Goal: Find specific page/section: Locate a particular part of the current website

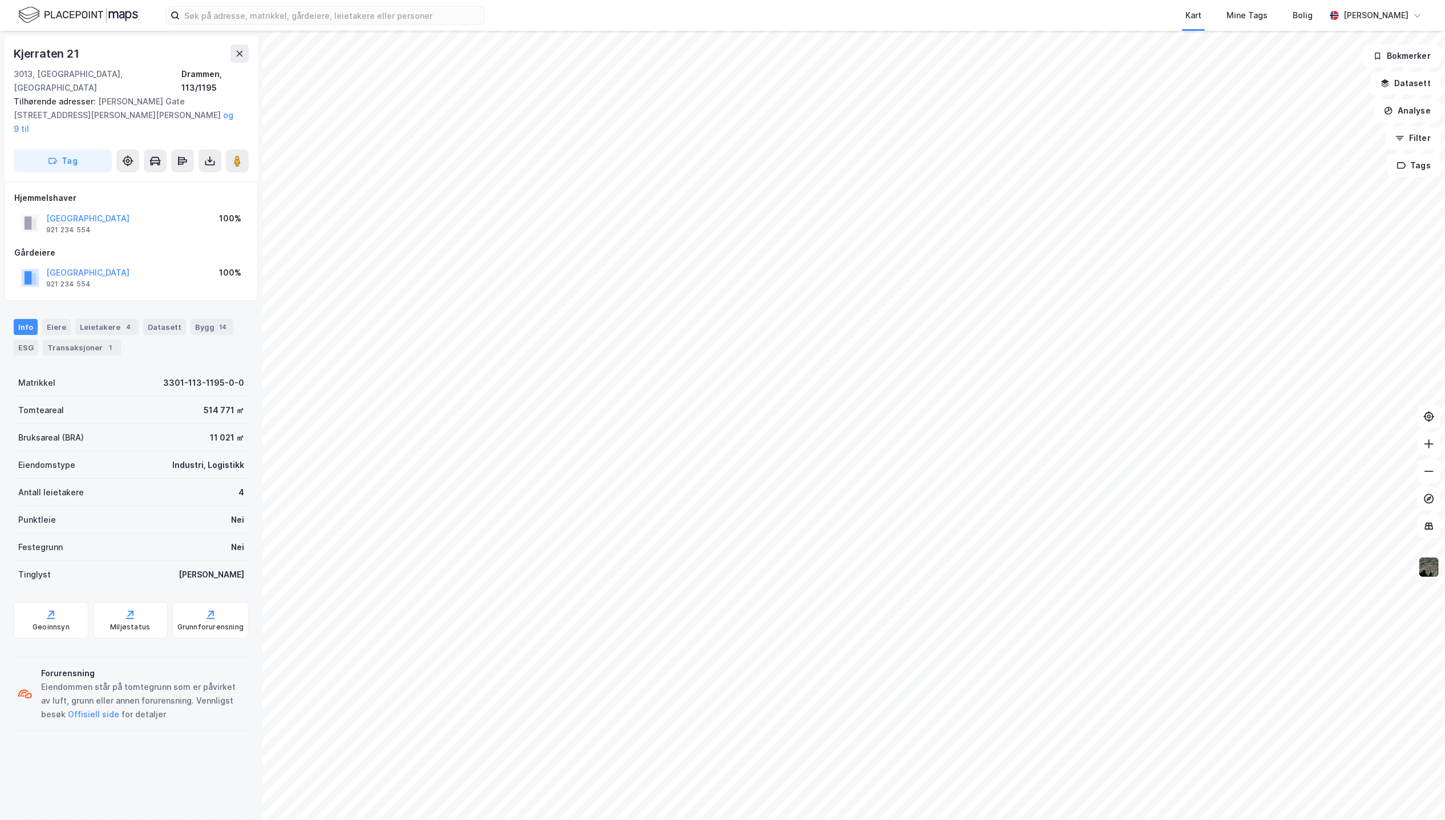
drag, startPoint x: 18, startPoint y: 779, endPoint x: 124, endPoint y: 709, distance: 127.2
click at [21, 778] on div "Kjerraten 21 [GEOGRAPHIC_DATA], 113/1195 Tilhørende adresser: [PERSON_NAME] Gat…" at bounding box center [131, 425] width 262 height 789
